Goal: Information Seeking & Learning: Learn about a topic

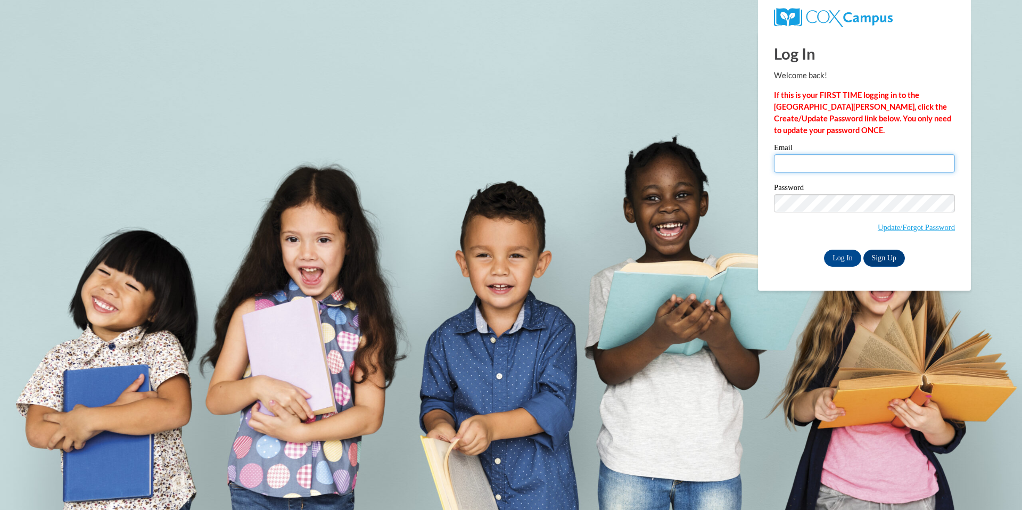
click at [797, 159] on input "Email" at bounding box center [864, 163] width 181 height 18
type input "denkm@ripon.k12.wi.us"
click at [837, 256] on input "Log In" at bounding box center [842, 258] width 37 height 17
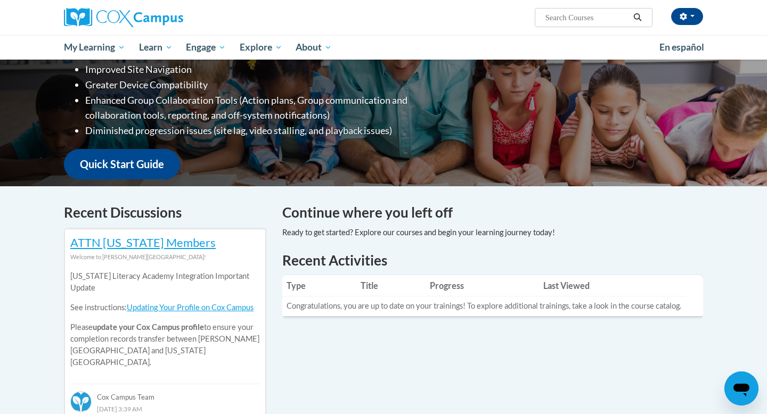
scroll to position [172, 0]
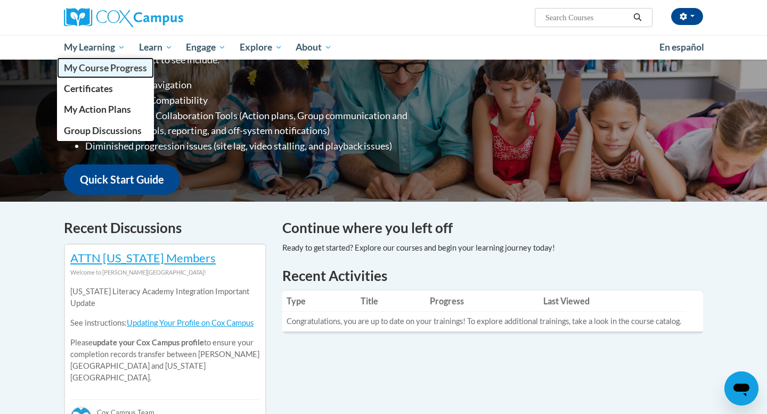
click at [118, 66] on span "My Course Progress" at bounding box center [105, 67] width 83 height 11
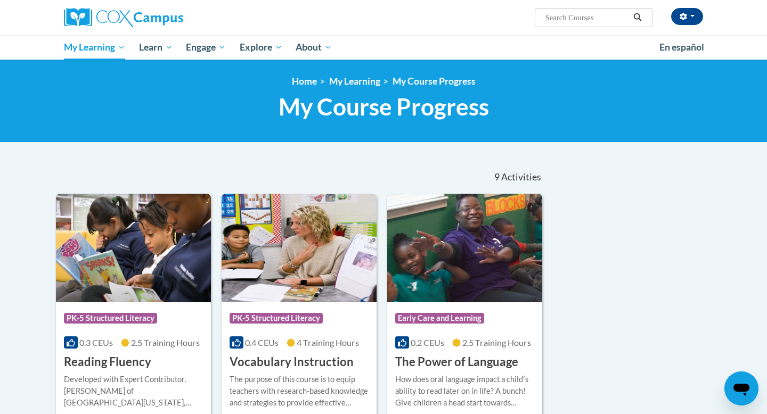
click at [589, 15] on input "Search..." at bounding box center [586, 17] width 85 height 13
click at [624, 15] on input "Search..." at bounding box center [586, 17] width 85 height 13
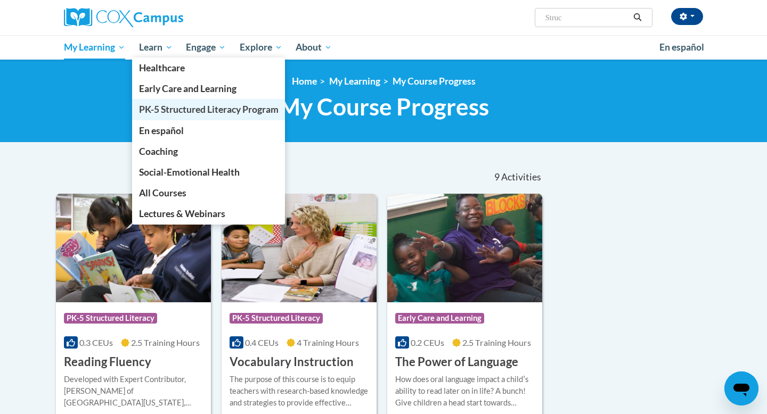
type input "Struc"
click at [179, 112] on span "PK-5 Structured Literacy Program" at bounding box center [208, 109] width 139 height 11
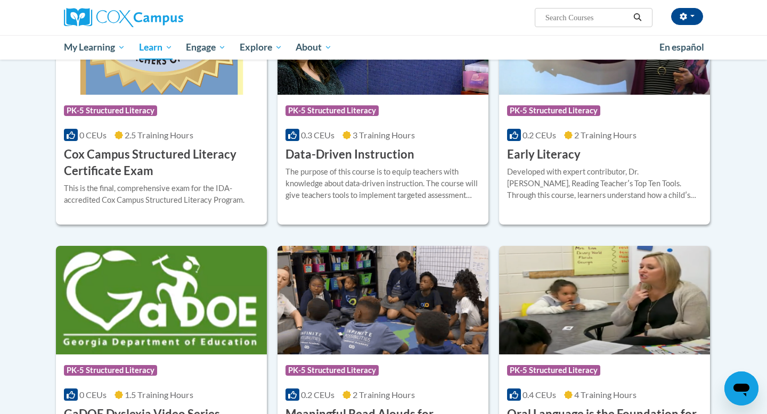
scroll to position [417, 0]
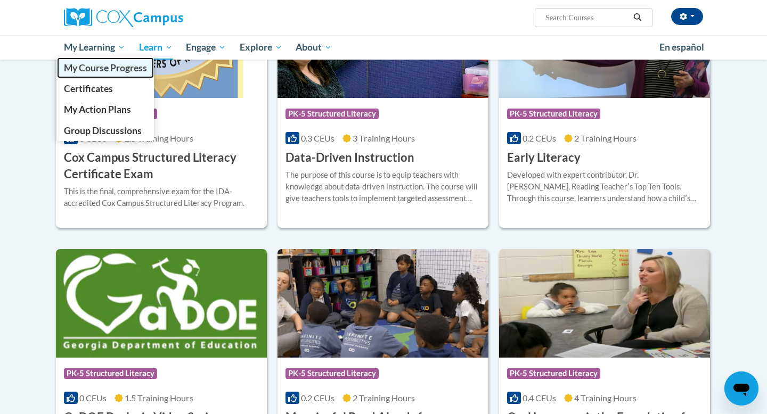
click at [80, 70] on span "My Course Progress" at bounding box center [105, 67] width 83 height 11
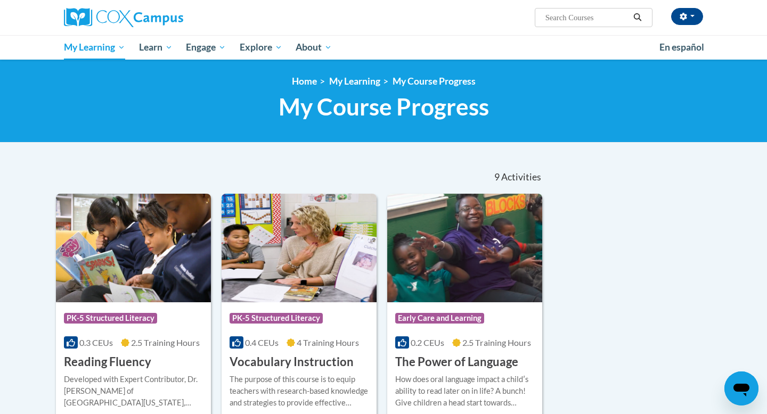
click at [228, 184] on nav "«« « 1-9 » »» 9 Activities CEUs" at bounding box center [299, 177] width 503 height 33
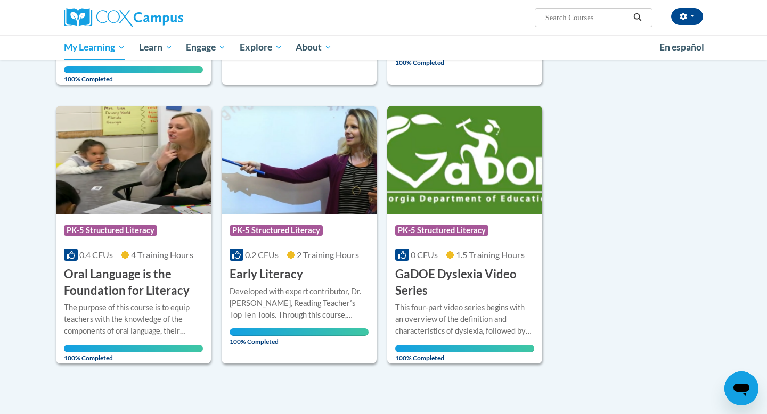
scroll to position [647, 0]
